Goal: Task Accomplishment & Management: Manage account settings

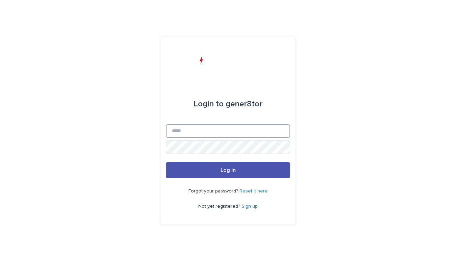
type input "**********"
click at [228, 170] on button "Log in" at bounding box center [228, 170] width 124 height 16
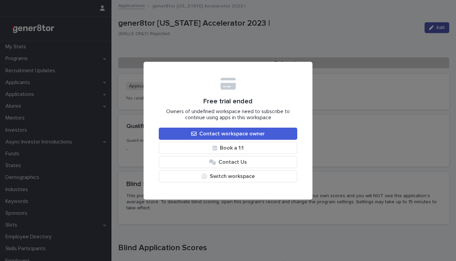
click at [359, 94] on div "Free trial ended Owners of undefined workspace need to subscribe to continue us…" at bounding box center [228, 130] width 456 height 261
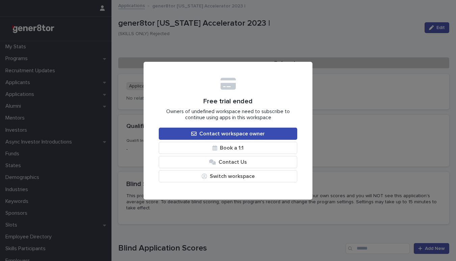
click at [261, 137] on link "Contact workspace owner" at bounding box center [228, 134] width 138 height 12
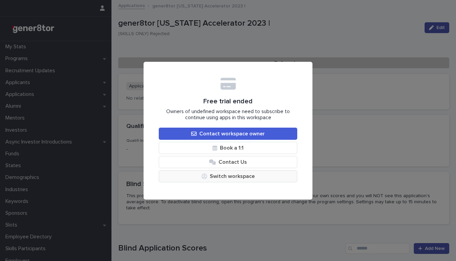
click at [233, 181] on button "Switch workspace" at bounding box center [228, 176] width 138 height 12
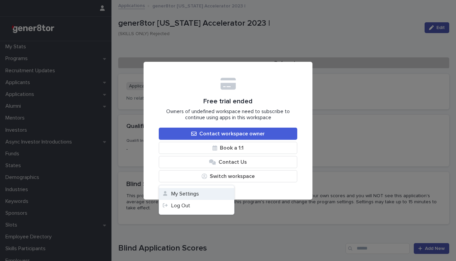
click at [217, 192] on button "My Settings" at bounding box center [196, 194] width 75 height 12
